Goal: Task Accomplishment & Management: Complete application form

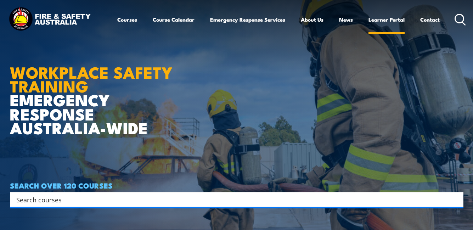
click at [382, 19] on link "Learner Portal" at bounding box center [387, 19] width 36 height 17
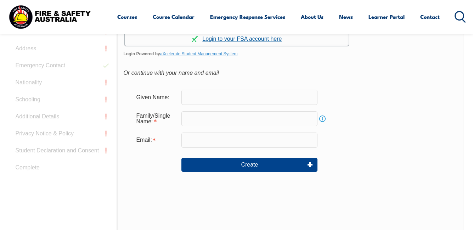
scroll to position [239, 0]
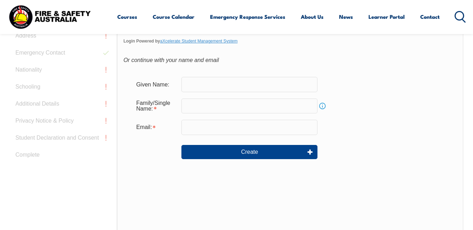
click at [190, 85] on input "text" at bounding box center [249, 84] width 136 height 15
type input "a"
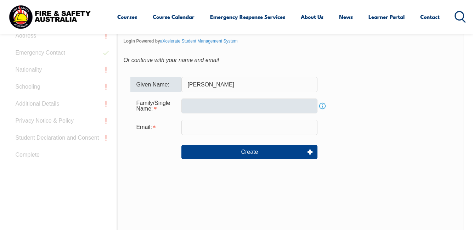
type input "[PERSON_NAME]"
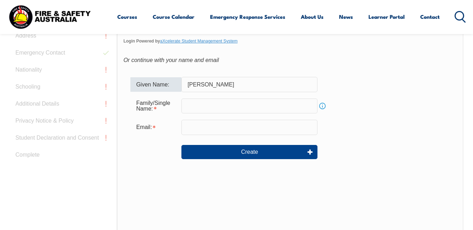
click at [184, 106] on input "text" at bounding box center [249, 106] width 136 height 15
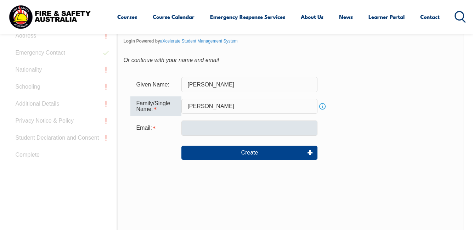
type input "[PERSON_NAME]"
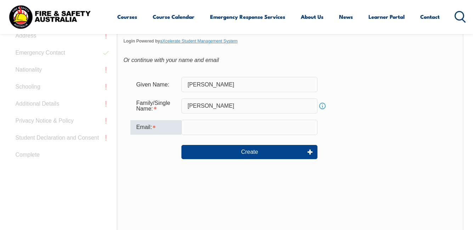
click at [184, 129] on input "email" at bounding box center [249, 127] width 136 height 15
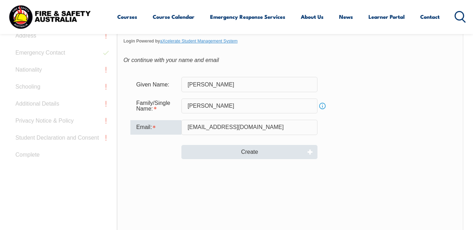
type input "apapadanis@outlook.com"
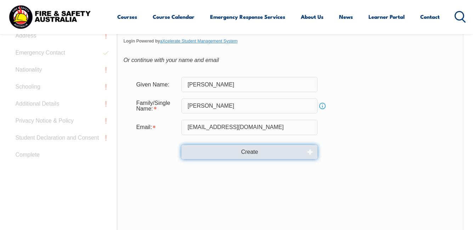
click at [249, 151] on button "Create" at bounding box center [249, 152] width 136 height 14
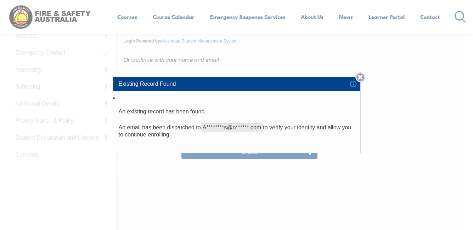
click at [362, 78] on link "Close" at bounding box center [361, 77] width 10 height 10
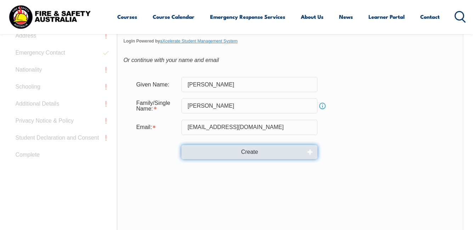
click at [250, 153] on button "Create" at bounding box center [249, 152] width 136 height 14
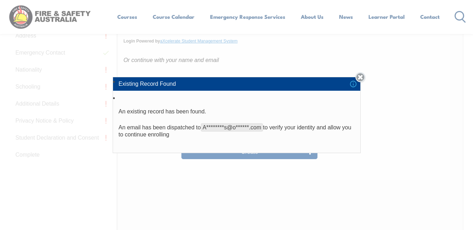
click at [365, 76] on link "Close" at bounding box center [361, 77] width 10 height 10
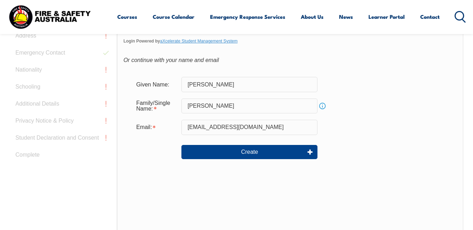
click at [323, 105] on link "Info" at bounding box center [323, 106] width 10 height 10
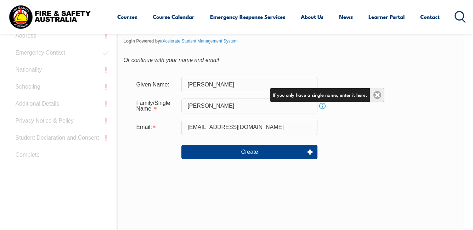
click at [376, 95] on link "Close" at bounding box center [377, 94] width 15 height 13
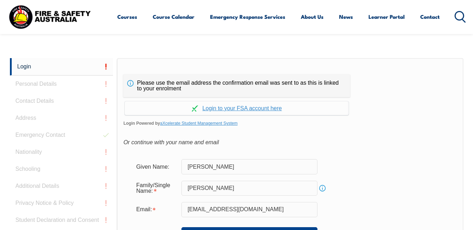
scroll to position [168, 0]
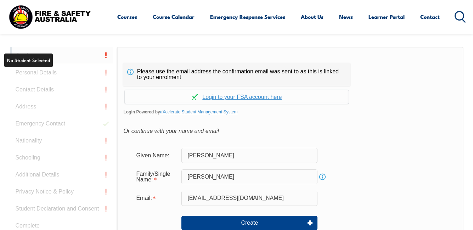
click at [65, 57] on link "Login" at bounding box center [61, 55] width 103 height 17
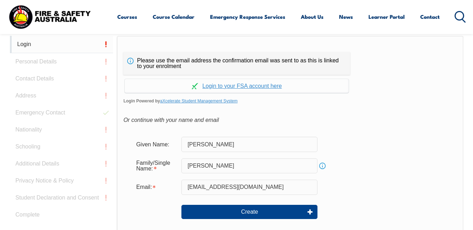
scroll to position [179, 0]
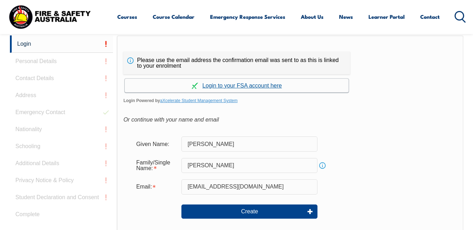
click at [241, 84] on link "Continue with aXcelerate" at bounding box center [237, 86] width 224 height 14
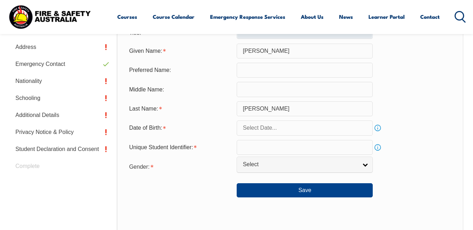
scroll to position [207, 0]
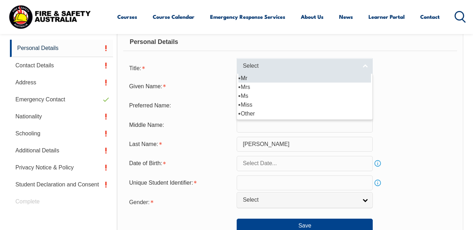
click at [365, 66] on link "Select" at bounding box center [305, 66] width 136 height 16
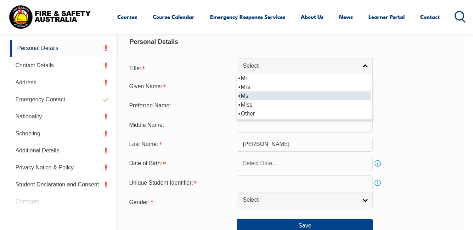
click at [245, 96] on li "Ms" at bounding box center [305, 95] width 133 height 9
select select "Ms"
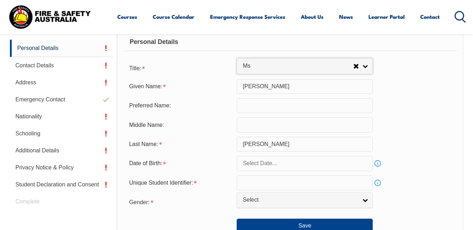
scroll to position [243, 0]
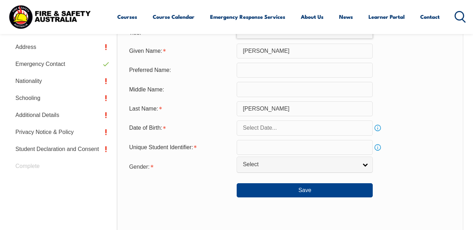
click at [247, 129] on input "text" at bounding box center [305, 128] width 136 height 15
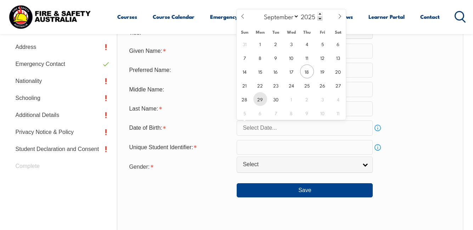
click at [259, 99] on span "29" at bounding box center [260, 99] width 14 height 14
type input "[DATE]"
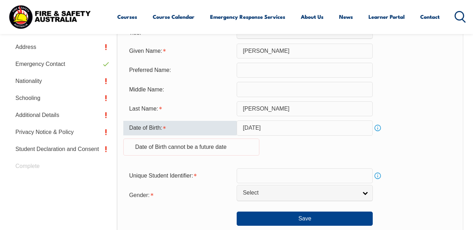
click at [304, 127] on input "[DATE]" at bounding box center [305, 128] width 136 height 15
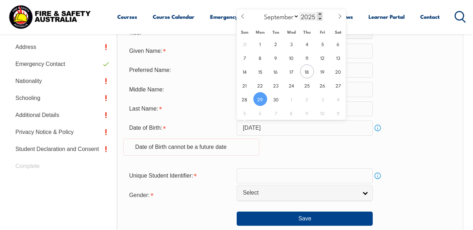
click at [319, 14] on span at bounding box center [320, 14] width 5 height 4
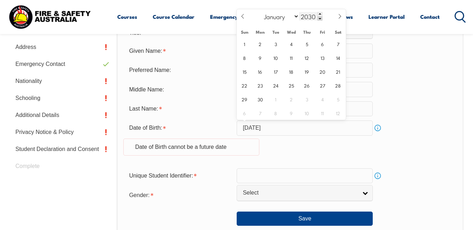
click at [319, 19] on span at bounding box center [320, 18] width 5 height 4
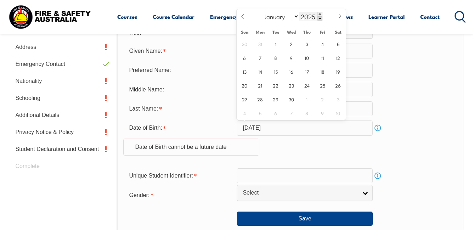
click at [319, 19] on span at bounding box center [320, 18] width 5 height 4
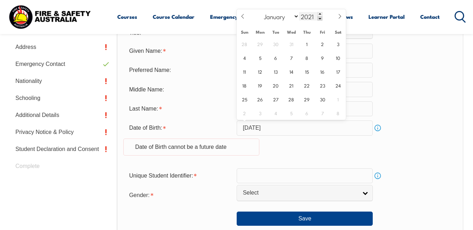
type input "2020"
click at [243, 17] on icon at bounding box center [242, 16] width 5 height 5
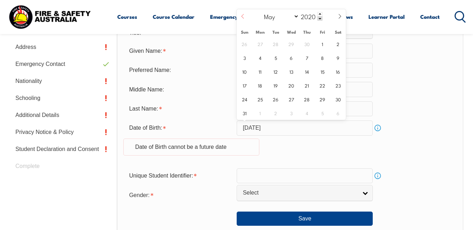
click at [243, 17] on icon at bounding box center [242, 16] width 5 height 5
select select "0"
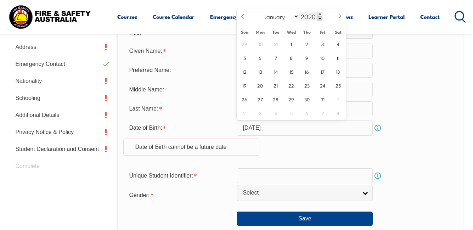
click at [320, 18] on span at bounding box center [320, 18] width 5 height 4
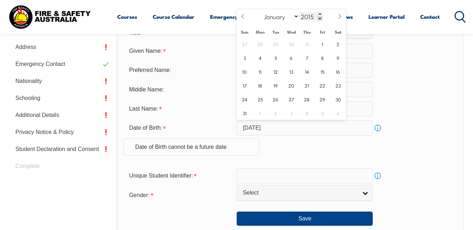
click at [320, 18] on span at bounding box center [320, 18] width 5 height 4
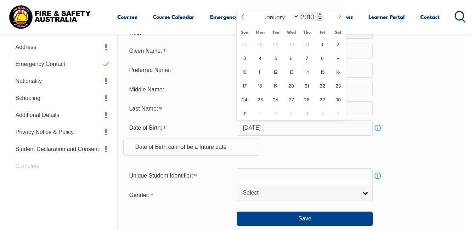
click at [320, 18] on span at bounding box center [320, 18] width 5 height 4
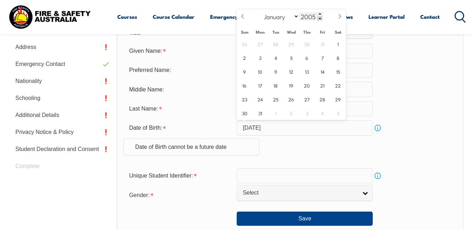
click at [320, 18] on span at bounding box center [320, 18] width 5 height 4
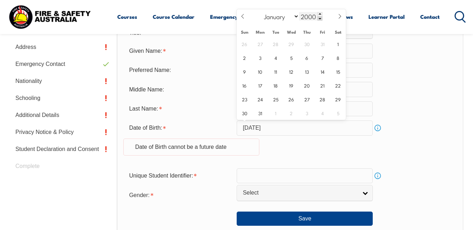
click at [320, 18] on span at bounding box center [320, 18] width 5 height 4
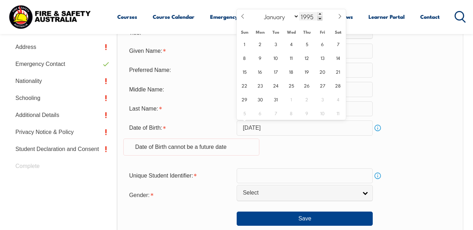
click at [320, 18] on span at bounding box center [320, 18] width 5 height 4
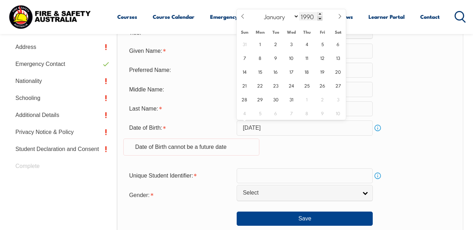
click at [320, 18] on span at bounding box center [320, 18] width 5 height 4
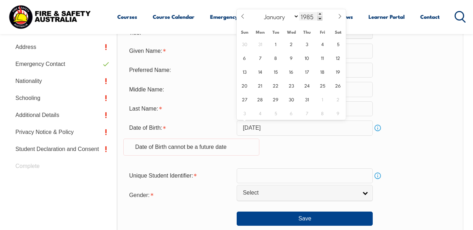
click at [320, 18] on span at bounding box center [320, 18] width 5 height 4
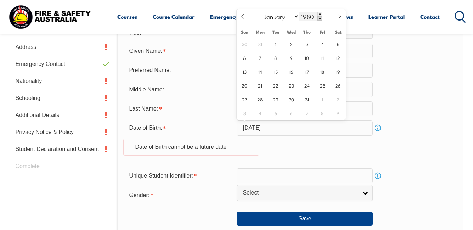
click at [320, 18] on span at bounding box center [320, 18] width 5 height 4
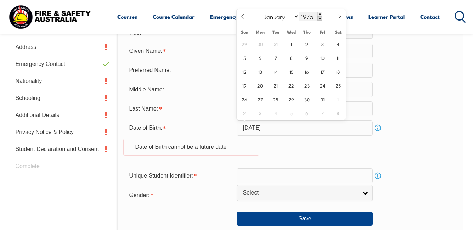
click at [320, 18] on span at bounding box center [320, 18] width 5 height 4
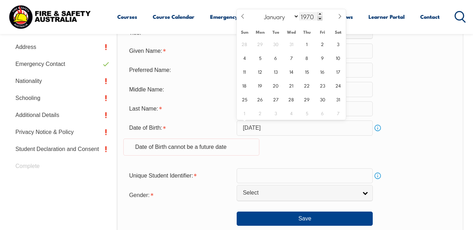
click at [320, 18] on span at bounding box center [320, 18] width 5 height 4
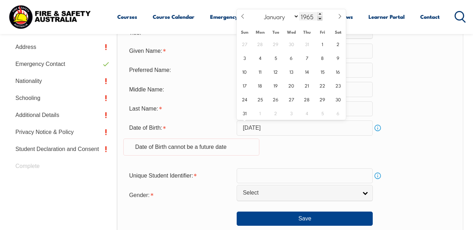
click at [320, 18] on span at bounding box center [320, 18] width 5 height 4
type input "1962"
click at [261, 100] on span "29" at bounding box center [260, 99] width 14 height 14
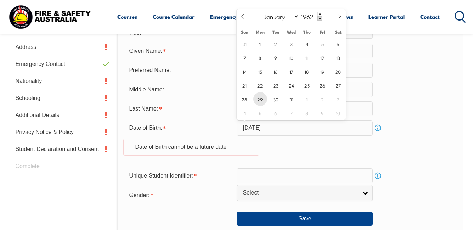
type input "[DATE]"
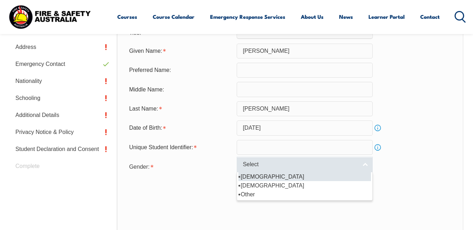
click at [365, 164] on link "Select" at bounding box center [305, 165] width 136 height 16
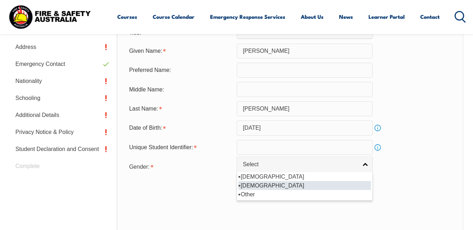
click at [256, 185] on li "[DEMOGRAPHIC_DATA]" at bounding box center [305, 185] width 133 height 9
select select "F"
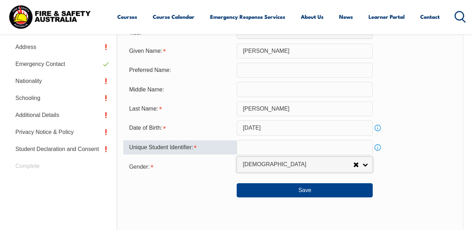
click at [246, 146] on input "text" at bounding box center [305, 147] width 136 height 15
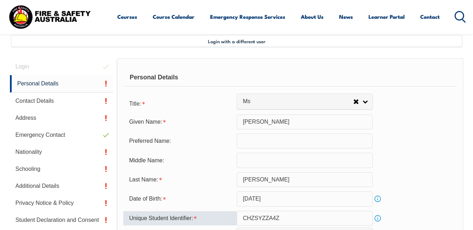
scroll to position [207, 0]
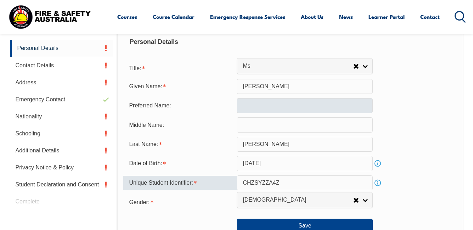
type input "CHZSYZZA4Z"
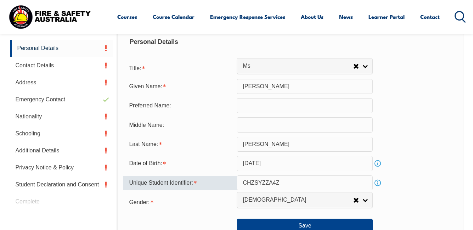
click at [241, 104] on input "text" at bounding box center [305, 105] width 136 height 15
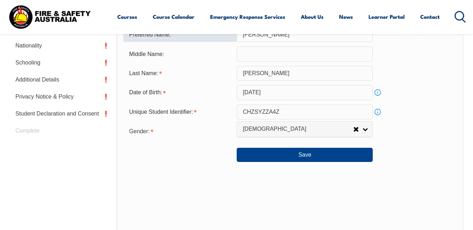
scroll to position [314, 0]
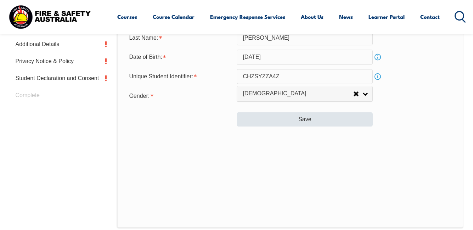
type input "[PERSON_NAME]"
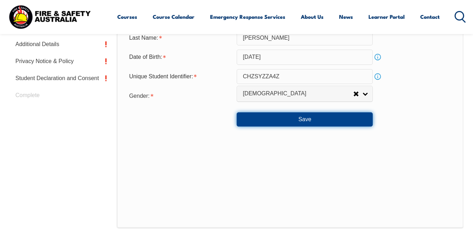
click at [305, 118] on button "Save" at bounding box center [305, 119] width 136 height 14
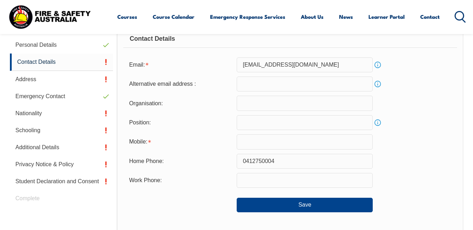
scroll to position [207, 0]
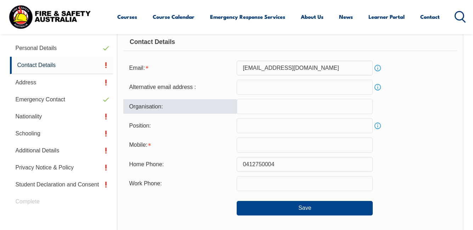
click at [244, 106] on input "text" at bounding box center [305, 106] width 136 height 15
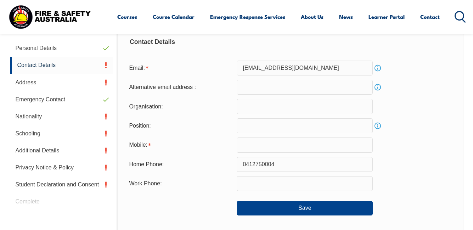
click at [438, 132] on div "Position: Info" at bounding box center [290, 125] width 334 height 15
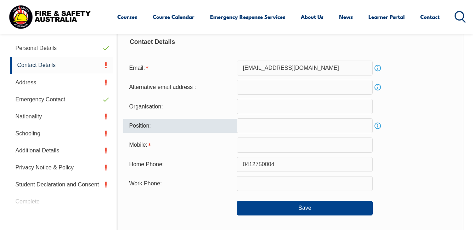
click at [242, 126] on input "text" at bounding box center [305, 125] width 136 height 15
type input "educator"
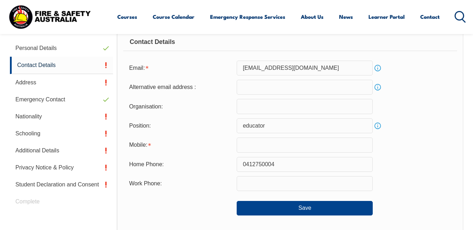
click at [378, 125] on link "Info" at bounding box center [378, 126] width 10 height 10
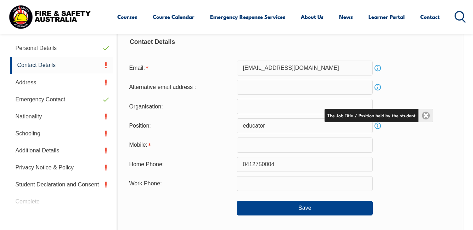
click at [425, 112] on link "Close" at bounding box center [426, 115] width 15 height 13
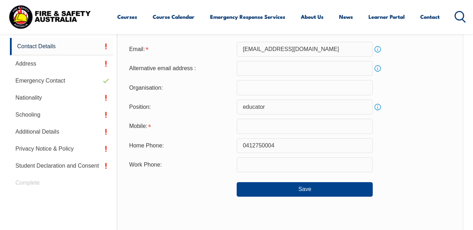
scroll to position [243, 0]
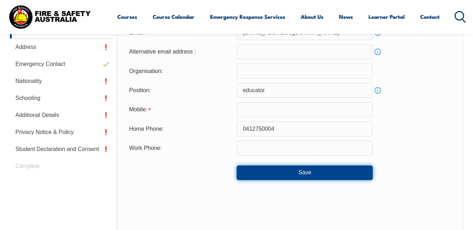
click at [306, 172] on button "Save" at bounding box center [305, 173] width 136 height 14
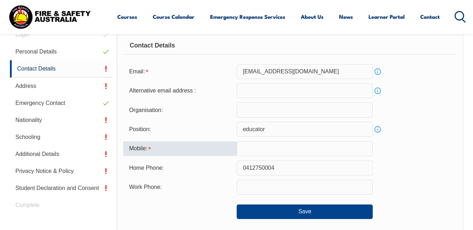
scroll to position [203, 0]
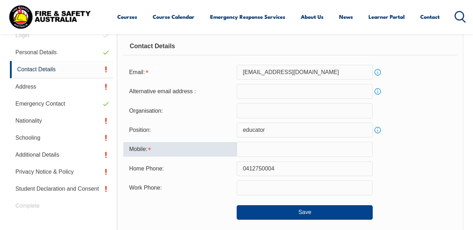
click at [250, 152] on input "text" at bounding box center [305, 149] width 136 height 15
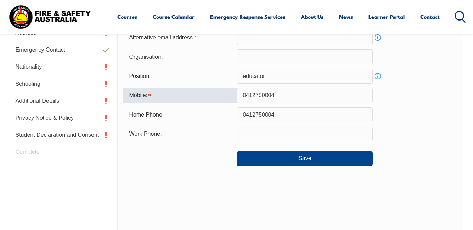
scroll to position [274, 0]
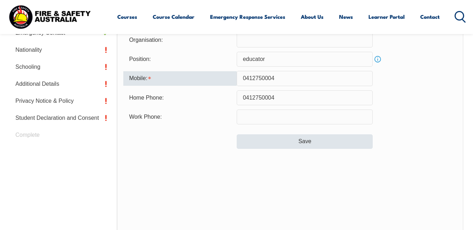
type input "0412750004"
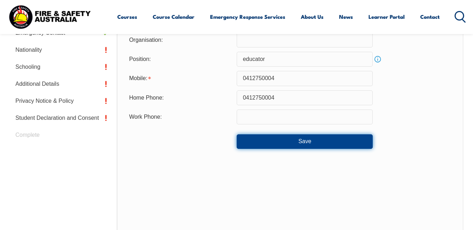
click at [305, 142] on button "Save" at bounding box center [305, 141] width 136 height 14
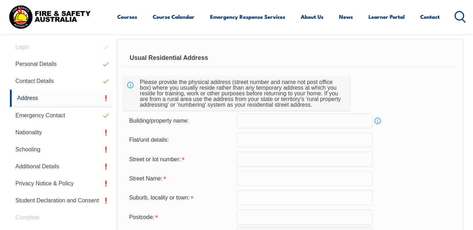
scroll to position [207, 0]
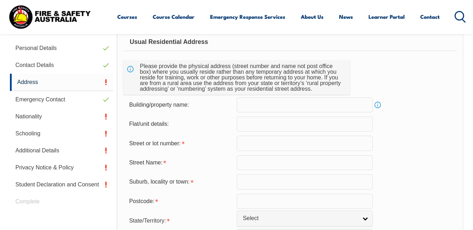
click at [245, 144] on input "text" at bounding box center [305, 143] width 136 height 15
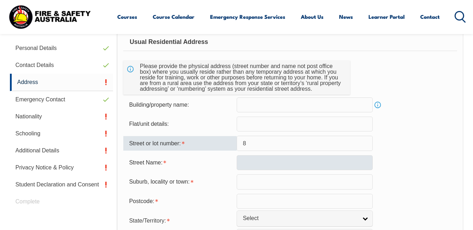
type input "8"
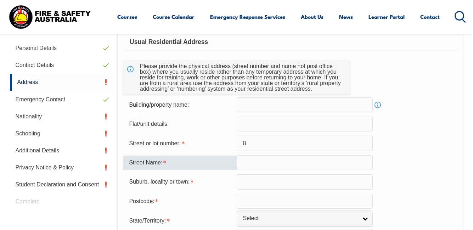
click at [244, 162] on input "text" at bounding box center [305, 162] width 136 height 15
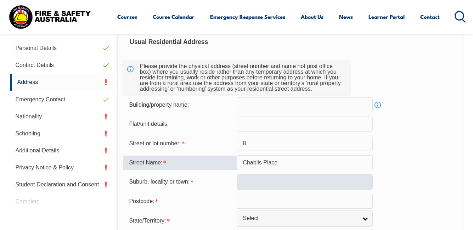
type input "Chablis Place"
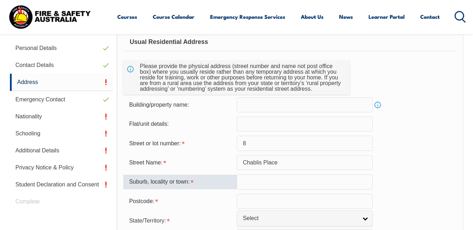
click at [248, 183] on input "text" at bounding box center [305, 181] width 136 height 15
type input "e"
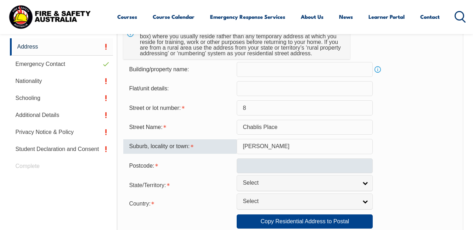
type input "[PERSON_NAME]"
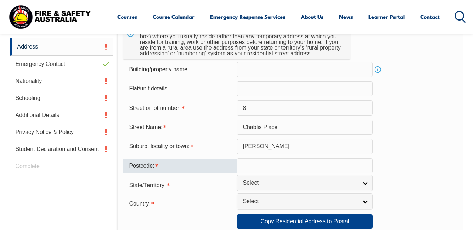
click at [249, 165] on input "text" at bounding box center [305, 165] width 136 height 15
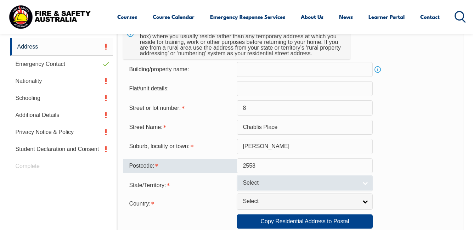
type input "2558"
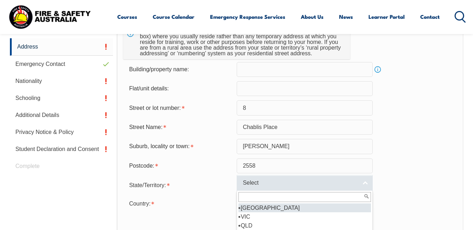
click at [366, 184] on link "Select" at bounding box center [305, 183] width 136 height 16
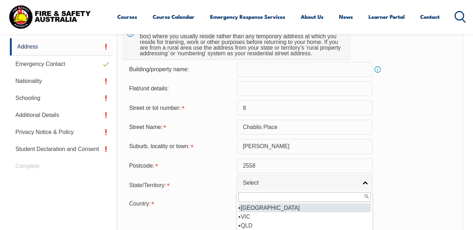
click at [253, 206] on li "[GEOGRAPHIC_DATA]" at bounding box center [305, 207] width 133 height 9
select select "[GEOGRAPHIC_DATA]"
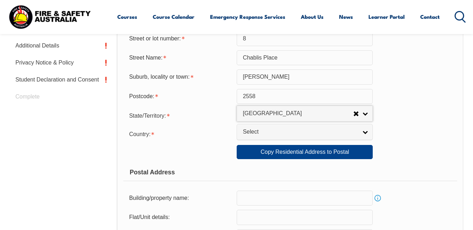
scroll to position [314, 0]
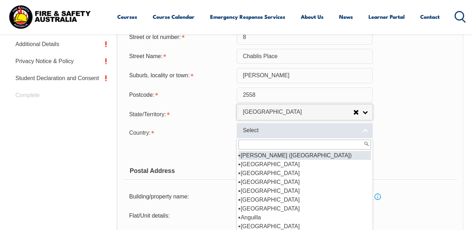
click at [368, 131] on link "Select" at bounding box center [305, 131] width 136 height 16
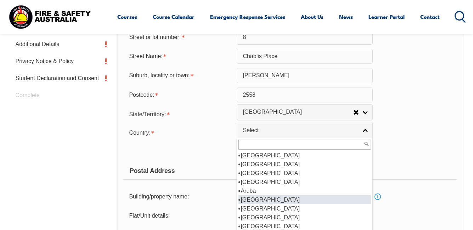
scroll to position [106, 0]
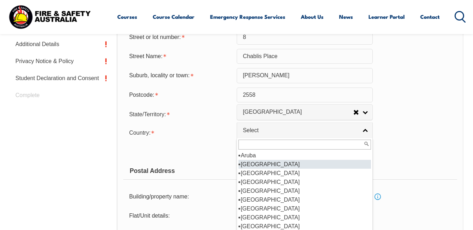
click at [261, 162] on li "[GEOGRAPHIC_DATA]" at bounding box center [305, 164] width 133 height 9
select select "1101"
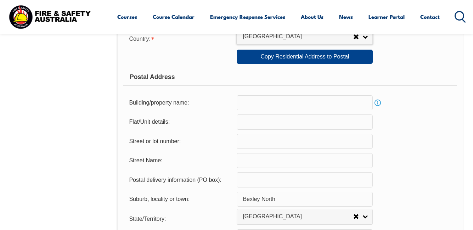
scroll to position [420, 0]
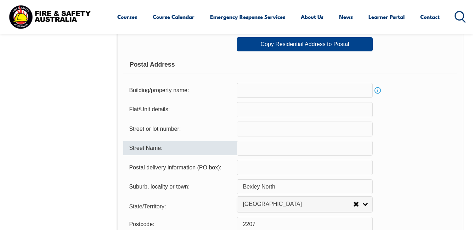
click at [245, 148] on input "text" at bounding box center [305, 148] width 136 height 15
type input "8"
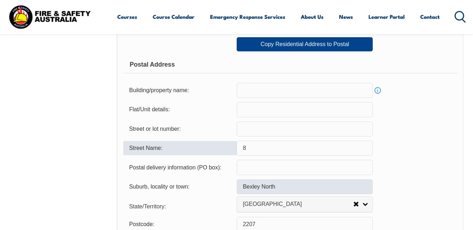
scroll to position [385, 0]
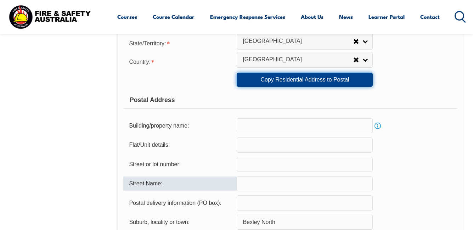
click at [312, 79] on link "Copy Residential Address to Postal" at bounding box center [305, 80] width 136 height 14
type input "8"
type input "Chablis Place"
type input "[PERSON_NAME]"
type input "2558"
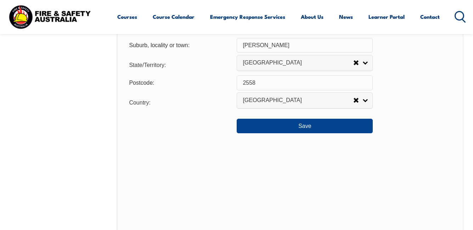
scroll to position [562, 0]
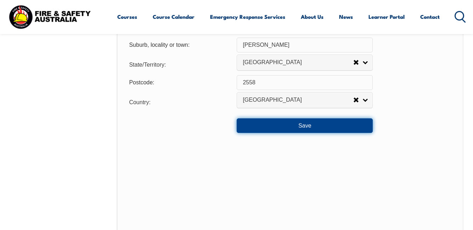
click at [308, 125] on button "Save" at bounding box center [305, 125] width 136 height 14
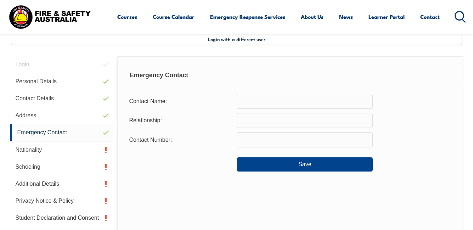
scroll to position [172, 0]
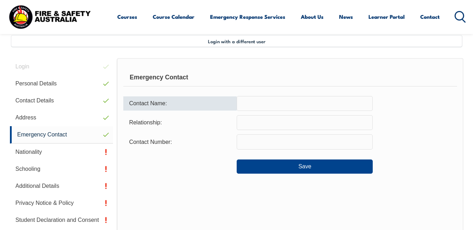
click at [246, 105] on input "text" at bounding box center [305, 103] width 136 height 15
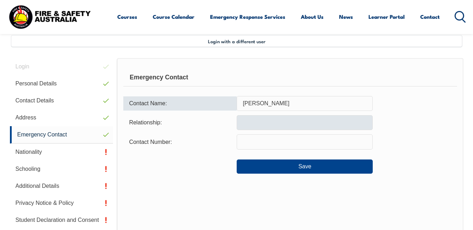
type input "[PERSON_NAME]"
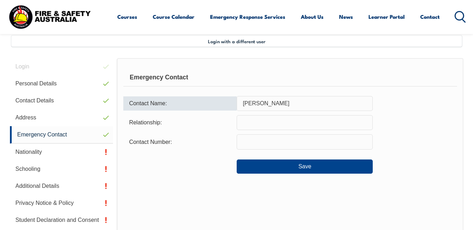
click at [245, 124] on input "text" at bounding box center [305, 122] width 136 height 15
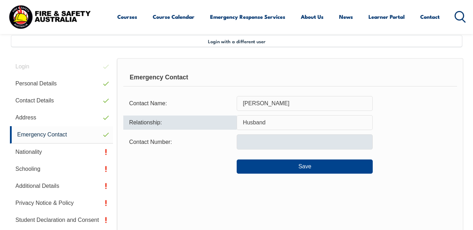
type input "Husband"
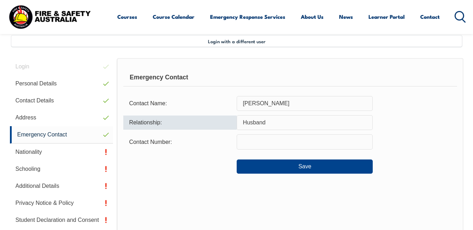
click at [241, 142] on input "text" at bounding box center [305, 141] width 136 height 15
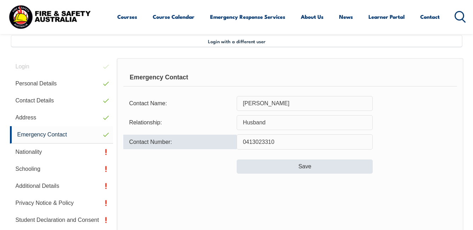
type input "0413023310"
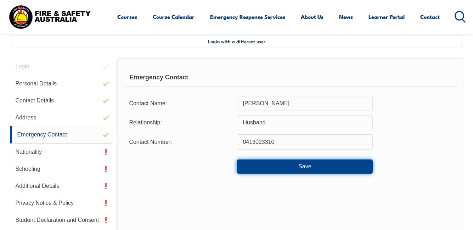
click at [303, 166] on button "Save" at bounding box center [305, 166] width 136 height 14
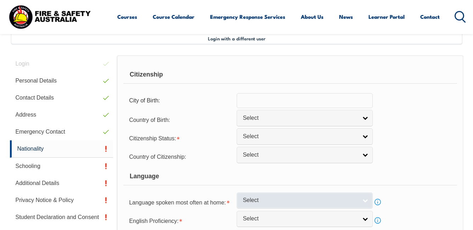
scroll to position [136, 0]
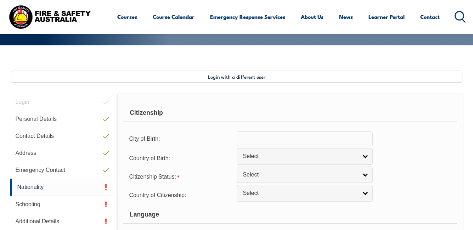
click at [242, 141] on input "text" at bounding box center [305, 138] width 136 height 15
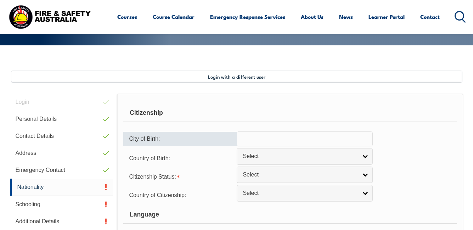
type input "g"
type input "G"
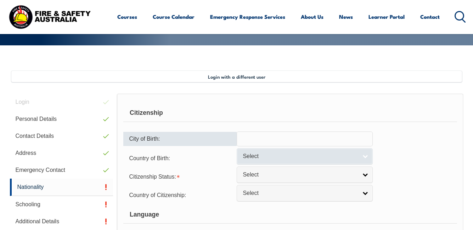
click at [364, 157] on link "Select" at bounding box center [305, 156] width 136 height 16
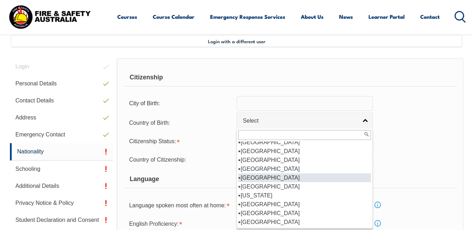
scroll to position [709, 0]
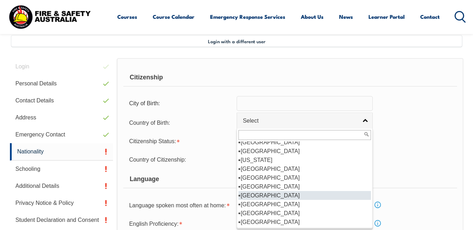
click at [253, 191] on li "[GEOGRAPHIC_DATA]" at bounding box center [305, 195] width 133 height 9
select select "3207"
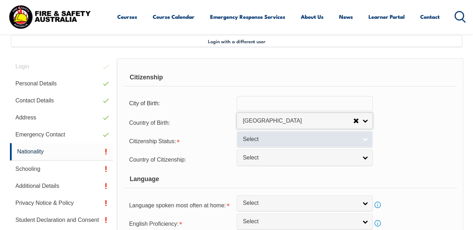
click at [366, 139] on link "Select" at bounding box center [305, 139] width 136 height 16
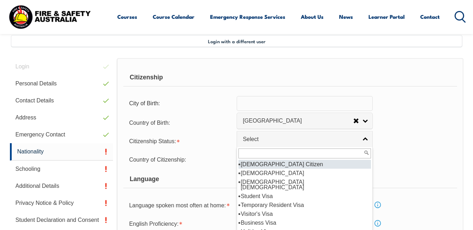
click at [268, 165] on li "[DEMOGRAPHIC_DATA] Citizen" at bounding box center [305, 164] width 133 height 9
select select "1"
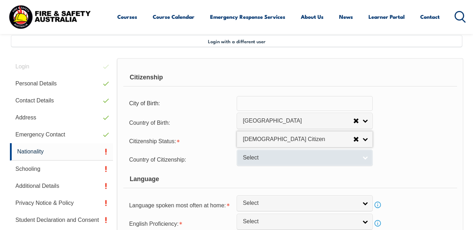
click at [365, 157] on link "Select" at bounding box center [305, 158] width 136 height 16
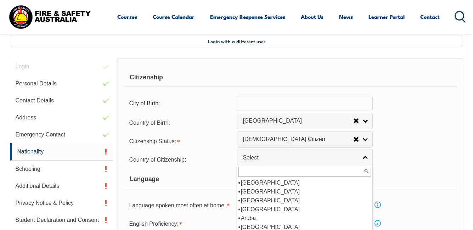
scroll to position [106, 0]
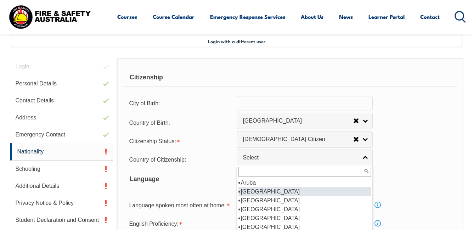
click at [262, 192] on li "[GEOGRAPHIC_DATA]" at bounding box center [305, 191] width 133 height 9
select select "1101"
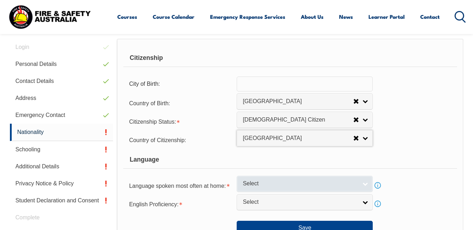
scroll to position [207, 0]
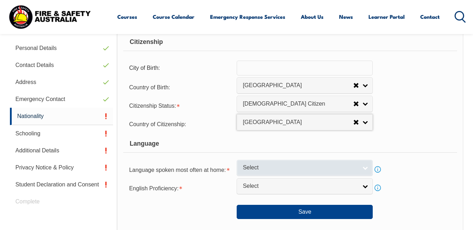
click at [365, 168] on link "Select" at bounding box center [305, 168] width 136 height 16
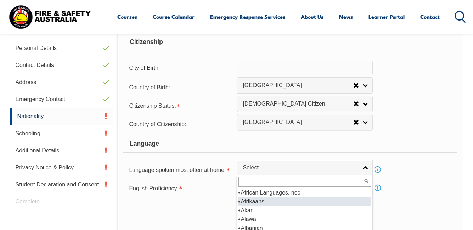
scroll to position [0, 0]
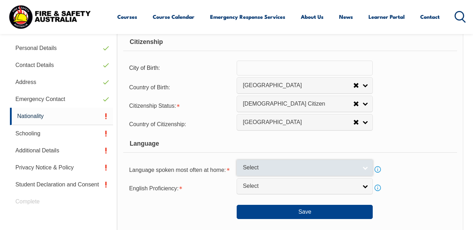
click at [365, 168] on link "Select" at bounding box center [305, 168] width 136 height 16
click at [252, 165] on span "Select" at bounding box center [300, 167] width 115 height 7
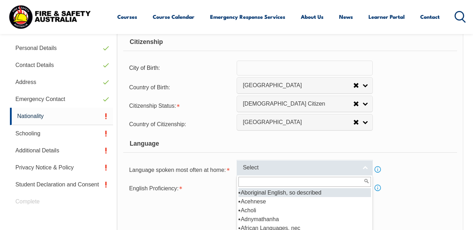
click at [364, 167] on link "Select" at bounding box center [305, 168] width 136 height 16
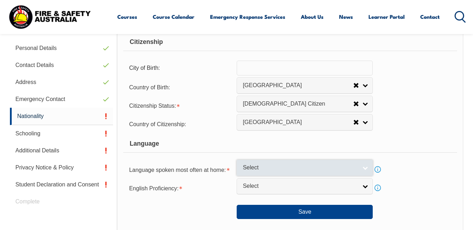
click at [242, 165] on link "Select" at bounding box center [305, 168] width 136 height 16
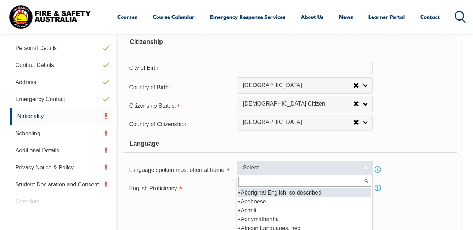
click at [366, 167] on link "Select" at bounding box center [305, 168] width 136 height 16
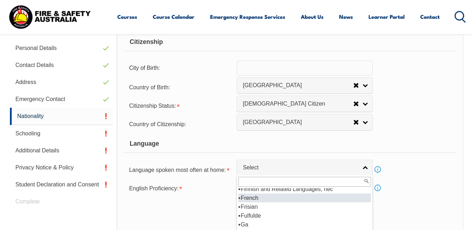
scroll to position [886, 0]
click at [259, 197] on li "English" at bounding box center [305, 198] width 133 height 9
select select "1201"
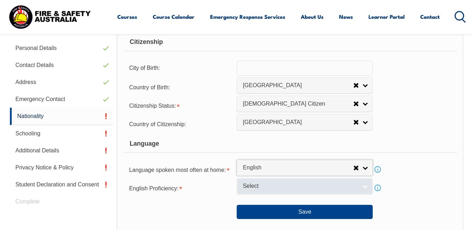
click at [364, 186] on link "Select" at bounding box center [305, 186] width 136 height 16
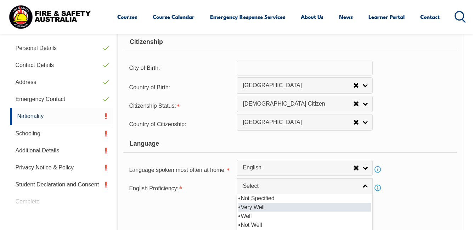
click at [258, 207] on li "Very Well" at bounding box center [305, 207] width 133 height 9
select select "1"
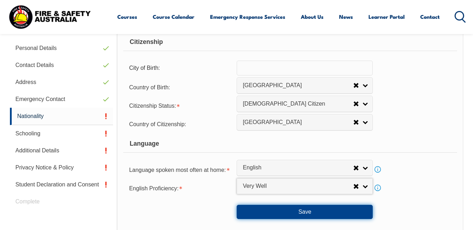
click at [307, 213] on button "Save" at bounding box center [305, 212] width 136 height 14
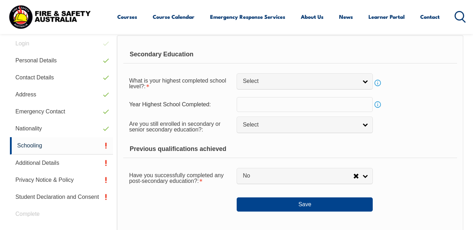
scroll to position [207, 0]
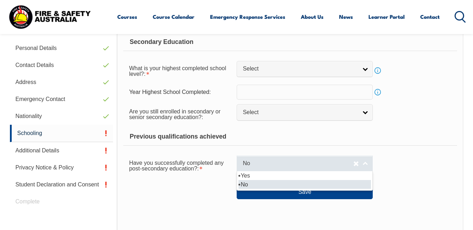
click at [365, 164] on link "No" at bounding box center [305, 164] width 136 height 16
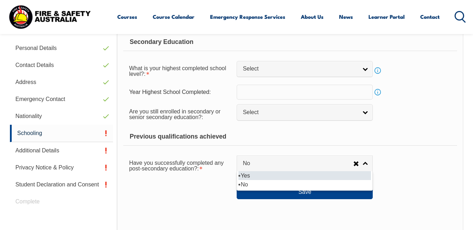
click at [245, 175] on li "Yes" at bounding box center [305, 175] width 133 height 9
select select "true"
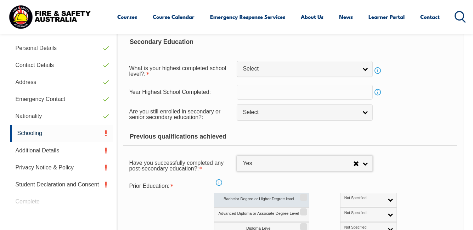
scroll to position [243, 0]
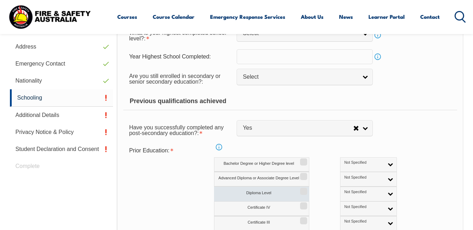
click at [281, 194] on label "Diploma Level" at bounding box center [261, 194] width 95 height 15
click at [301, 189] on input "Diploma Level" at bounding box center [303, 189] width 4 height 1
checkbox input "true"
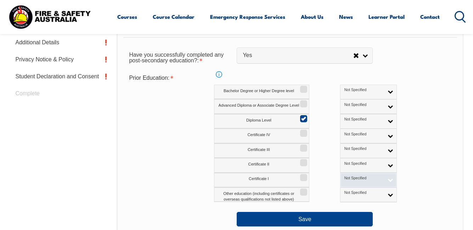
scroll to position [349, 0]
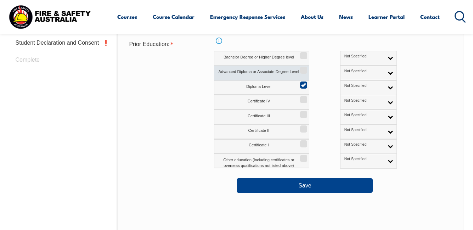
click at [303, 68] on input "Advanced Diploma or Associate Degree Level" at bounding box center [303, 67] width 4 height 1
checkbox input "true"
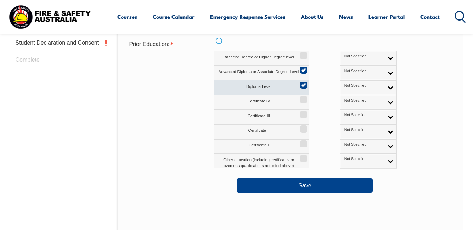
click at [303, 83] on input "Diploma Level" at bounding box center [303, 82] width 4 height 1
click at [304, 83] on input "Diploma Level" at bounding box center [303, 82] width 4 height 1
checkbox input "true"
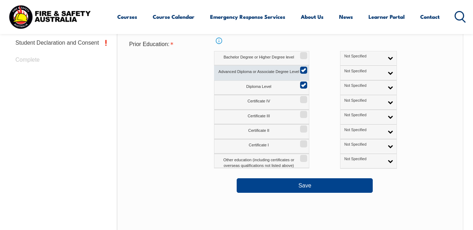
click at [303, 68] on input "Advanced Diploma or Associate Degree Level" at bounding box center [303, 67] width 4 height 1
checkbox input "false"
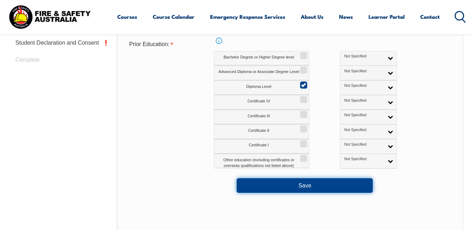
click at [306, 184] on button "Save" at bounding box center [305, 185] width 136 height 14
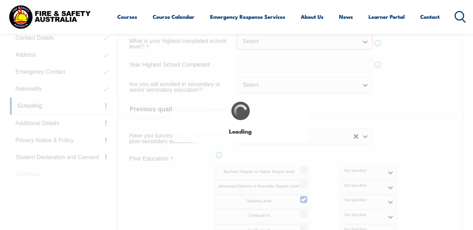
scroll to position [232, 0]
select select "true"
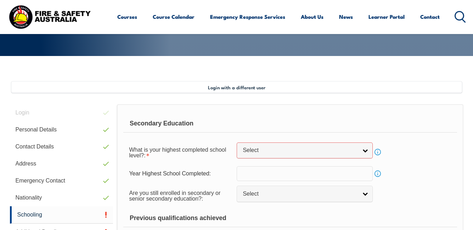
scroll to position [161, 0]
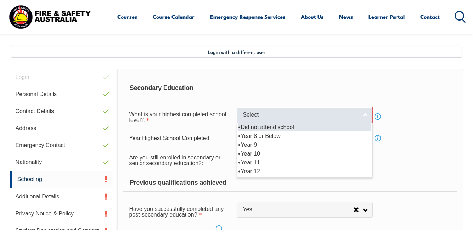
click at [365, 114] on link "Select" at bounding box center [305, 115] width 136 height 16
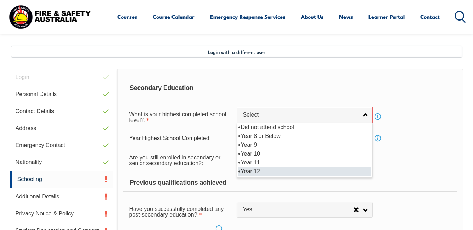
click at [281, 174] on li "Year 12" at bounding box center [305, 171] width 133 height 9
select select "12"
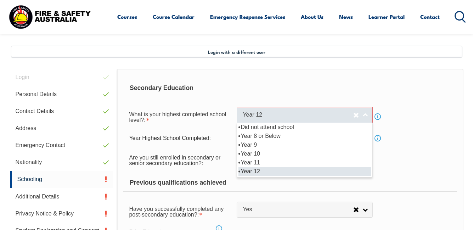
click at [365, 114] on link "Year 12" at bounding box center [305, 115] width 136 height 16
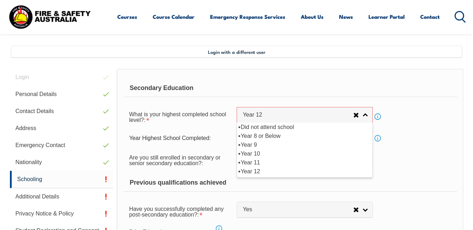
click at [410, 137] on div "Year Highest School Completed: Info" at bounding box center [290, 138] width 334 height 15
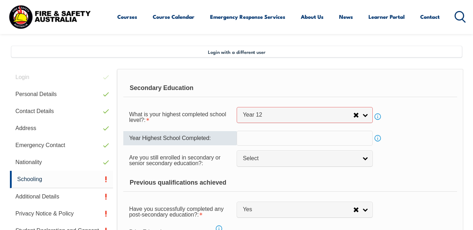
click at [265, 142] on input "text" at bounding box center [305, 138] width 136 height 15
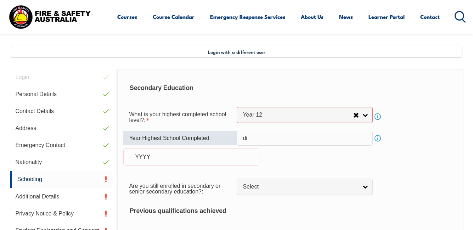
type input "d"
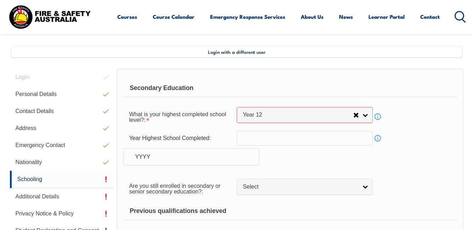
click at [376, 137] on link "Info" at bounding box center [378, 138] width 10 height 10
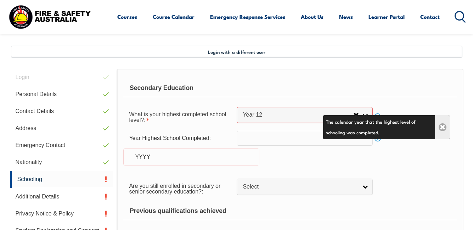
click at [442, 127] on link "Close" at bounding box center [442, 127] width 15 height 24
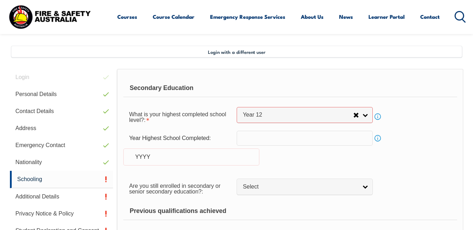
click at [245, 139] on input "text" at bounding box center [305, 138] width 136 height 15
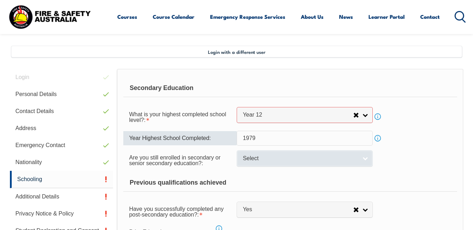
type input "1979"
click at [363, 158] on link "Select" at bounding box center [305, 158] width 136 height 16
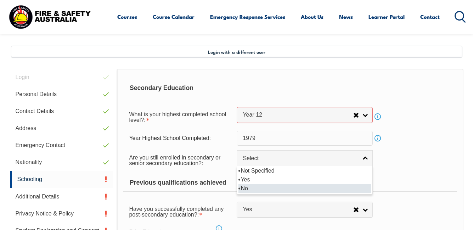
click at [247, 186] on li "No" at bounding box center [305, 188] width 133 height 9
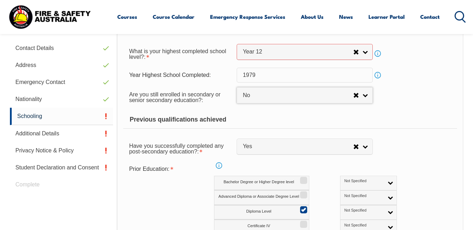
scroll to position [232, 0]
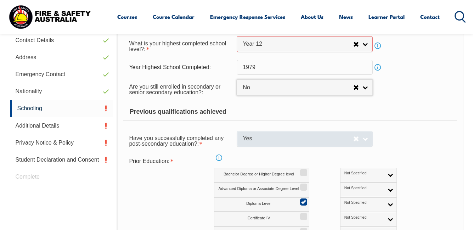
click at [368, 140] on link "Yes" at bounding box center [305, 139] width 136 height 16
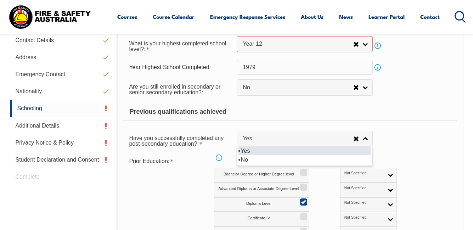
click at [247, 151] on li "Yes" at bounding box center [305, 150] width 133 height 9
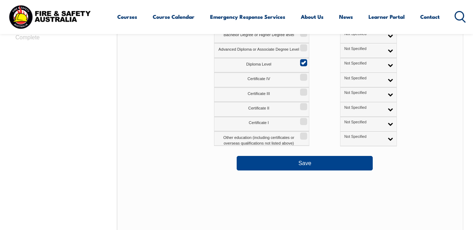
scroll to position [374, 0]
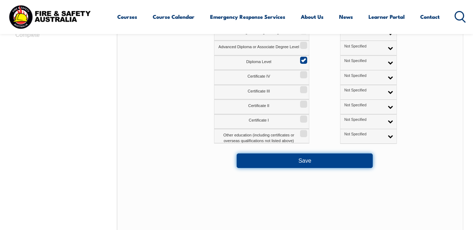
click at [303, 161] on button "Save" at bounding box center [305, 160] width 136 height 14
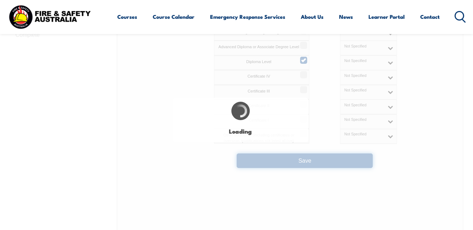
select select "false"
select select "true"
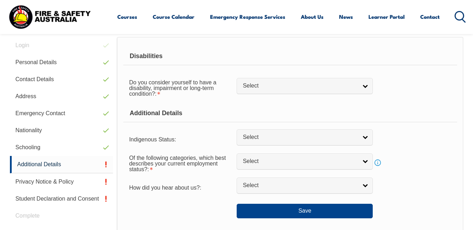
scroll to position [172, 0]
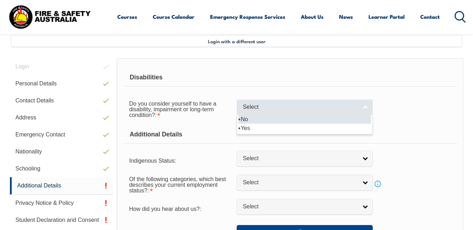
click at [365, 107] on link "Select" at bounding box center [305, 107] width 136 height 16
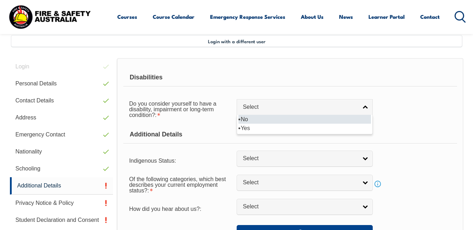
click at [245, 120] on li "No" at bounding box center [305, 119] width 133 height 9
select select "false"
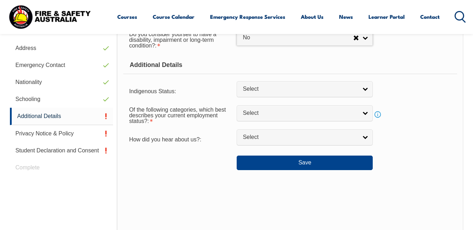
scroll to position [243, 0]
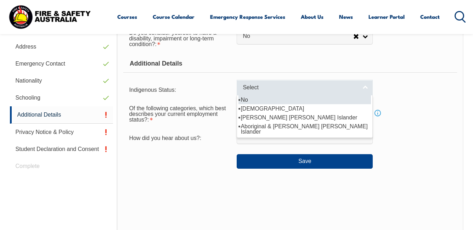
click at [366, 87] on link "Select" at bounding box center [305, 88] width 136 height 16
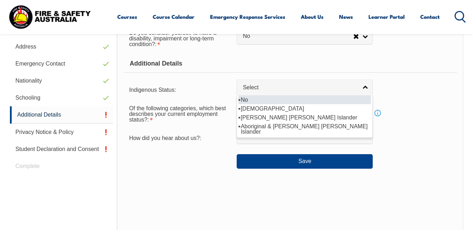
click at [248, 98] on li "No" at bounding box center [305, 99] width 133 height 9
select select "4"
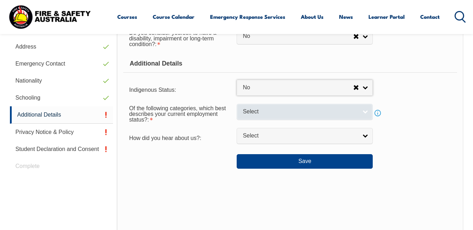
click at [365, 114] on link "Select" at bounding box center [305, 112] width 136 height 16
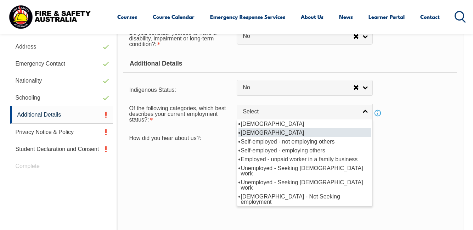
click at [292, 132] on li "[DEMOGRAPHIC_DATA]" at bounding box center [305, 132] width 133 height 9
select select "2"
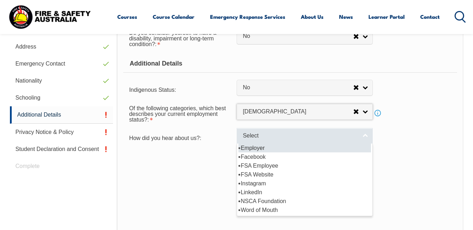
click at [368, 135] on link "Select" at bounding box center [305, 136] width 136 height 16
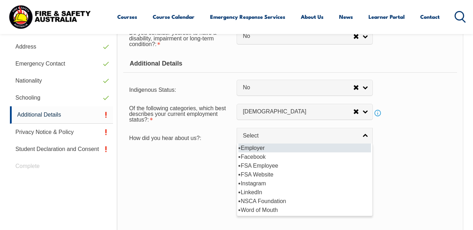
click at [263, 149] on li "Employer" at bounding box center [305, 148] width 133 height 9
select select "8019"
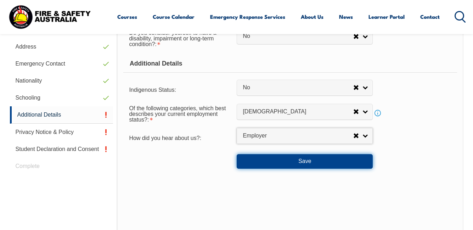
click at [304, 161] on button "Save" at bounding box center [305, 161] width 136 height 14
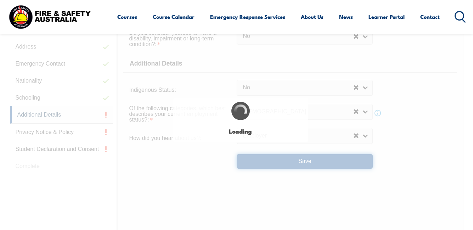
select select "false"
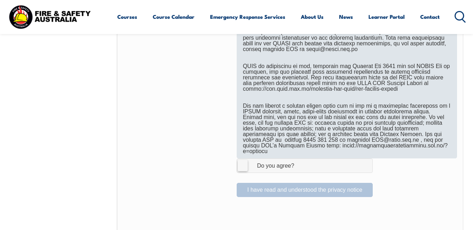
scroll to position [420, 0]
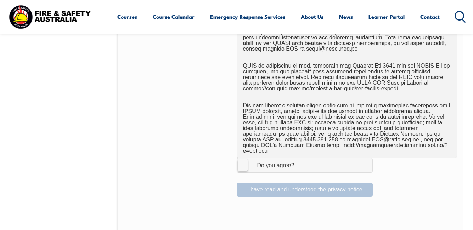
click at [243, 159] on label "I Agree Do you agree?" at bounding box center [305, 165] width 136 height 14
click at [300, 159] on input "I Agree Do you agree?" at bounding box center [306, 164] width 12 height 13
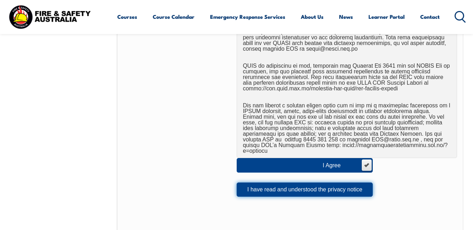
click at [263, 184] on button "I have read and understood the privacy notice" at bounding box center [305, 190] width 136 height 14
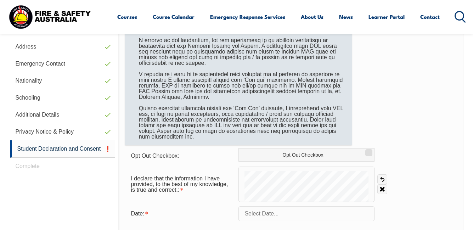
scroll to position [278, 0]
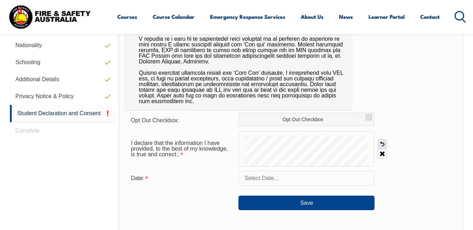
click at [384, 142] on link "Undo" at bounding box center [382, 144] width 10 height 10
click at [381, 152] on link "Clear" at bounding box center [382, 154] width 10 height 10
click at [384, 144] on link "Undo" at bounding box center [382, 144] width 10 height 10
drag, startPoint x: 356, startPoint y: 167, endPoint x: 438, endPoint y: 183, distance: 83.3
click at [438, 183] on div "Date:" at bounding box center [291, 178] width 332 height 15
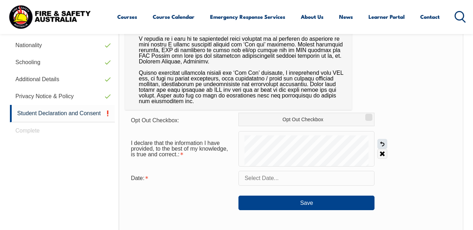
click at [383, 143] on link "Undo" at bounding box center [382, 144] width 10 height 10
click at [380, 144] on link "Undo" at bounding box center [382, 144] width 10 height 10
click at [383, 154] on link "Clear" at bounding box center [382, 154] width 10 height 10
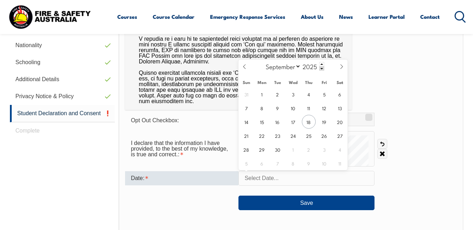
click at [247, 175] on input "text" at bounding box center [307, 178] width 136 height 15
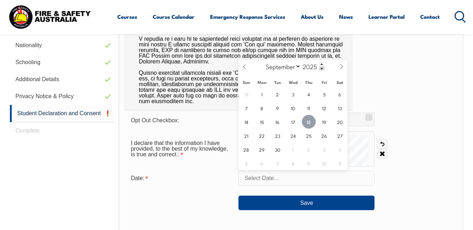
click at [311, 119] on span "18" at bounding box center [309, 122] width 14 height 14
type input "[DATE]"
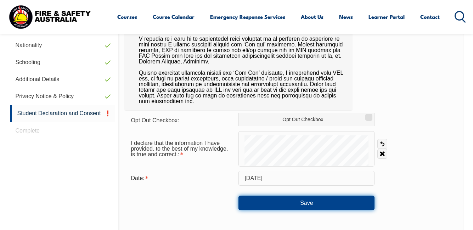
click at [308, 201] on button "Save" at bounding box center [307, 203] width 136 height 14
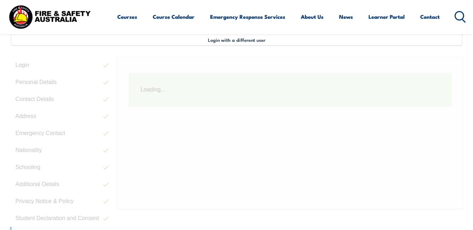
scroll to position [172, 0]
